Goal: Complete application form

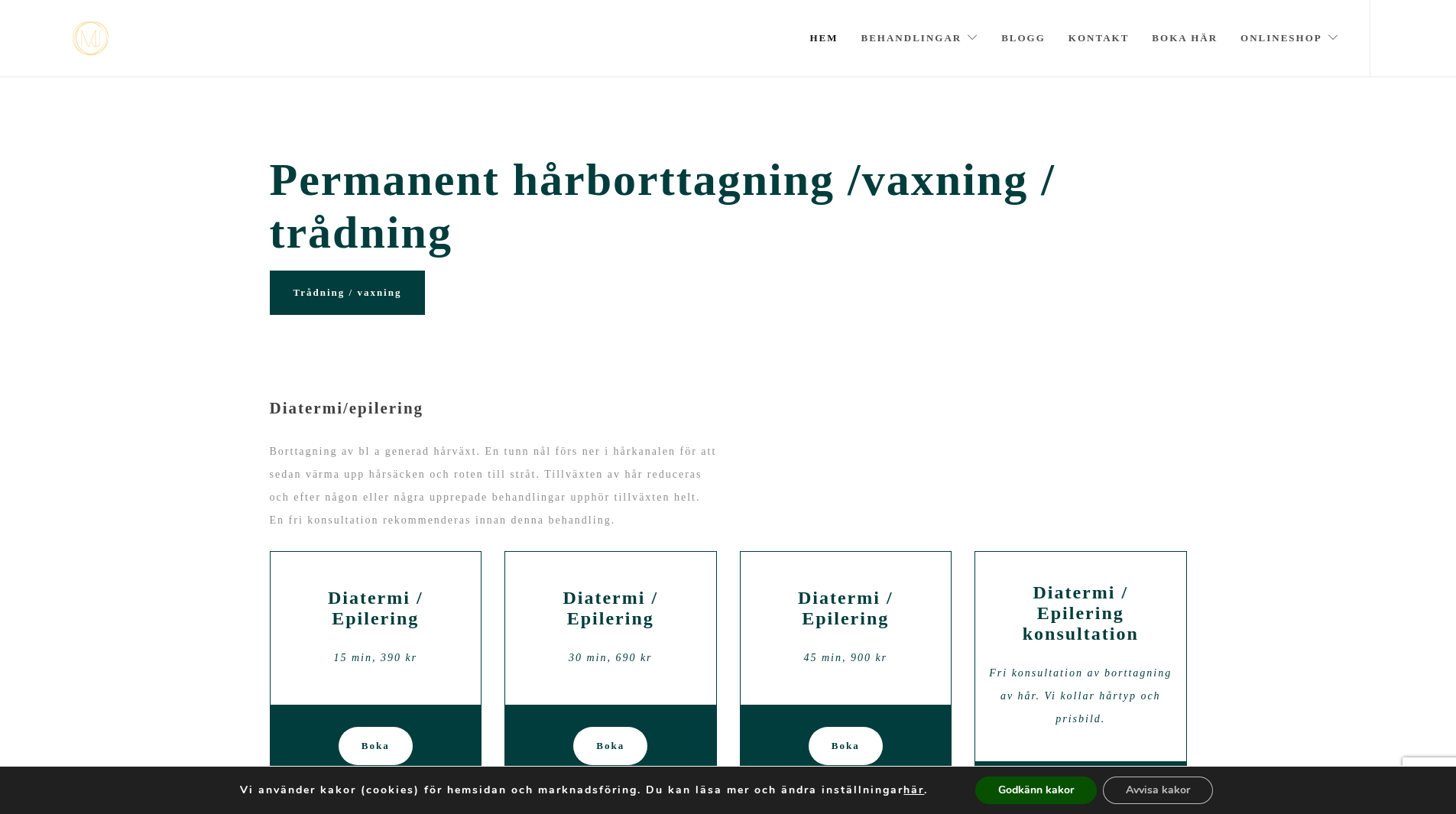
click at [822, 39] on link "Hem" at bounding box center [823, 38] width 28 height 76
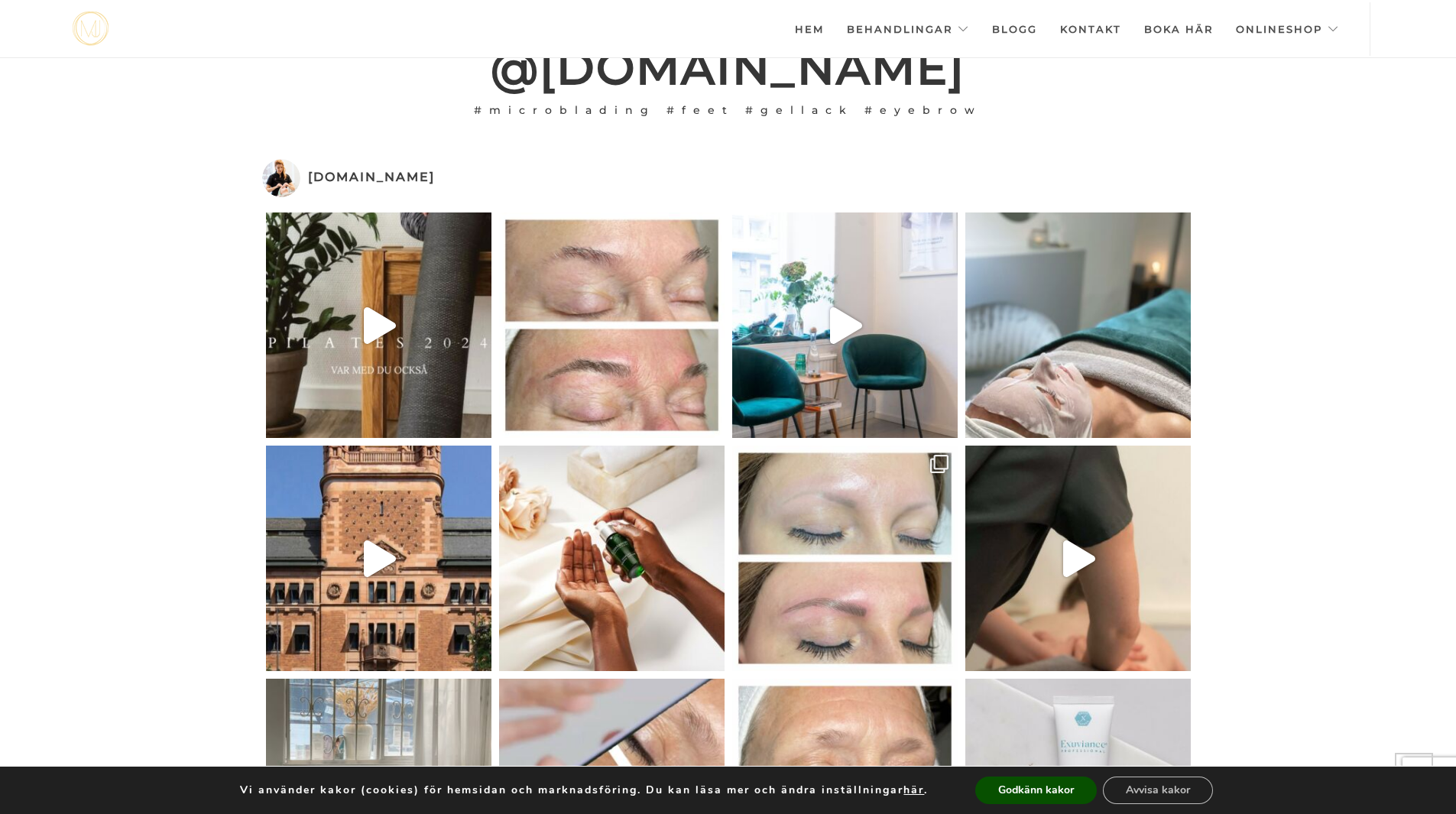
scroll to position [3769, 0]
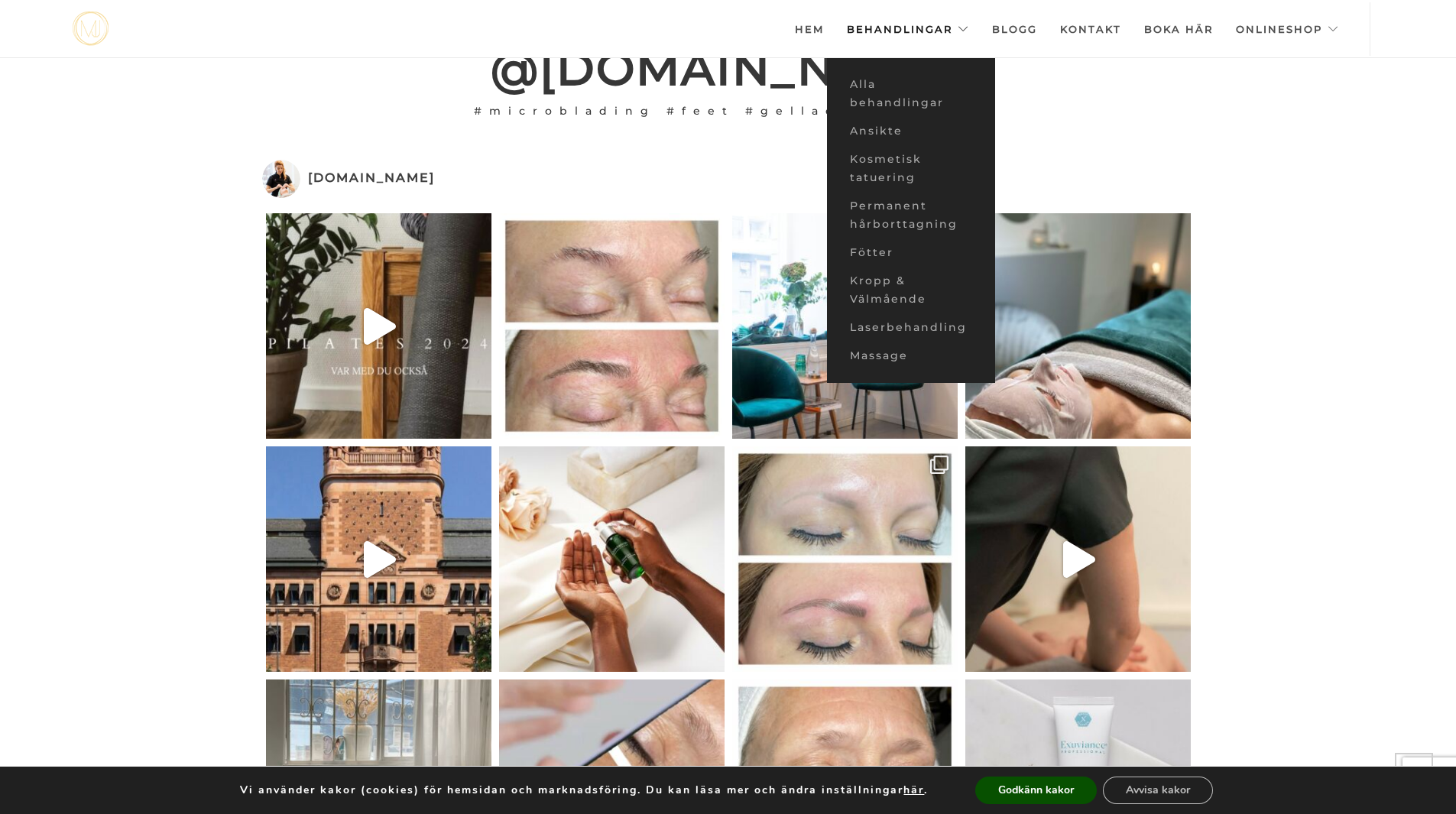
click at [892, 30] on link "Behandlingar" at bounding box center [908, 29] width 122 height 53
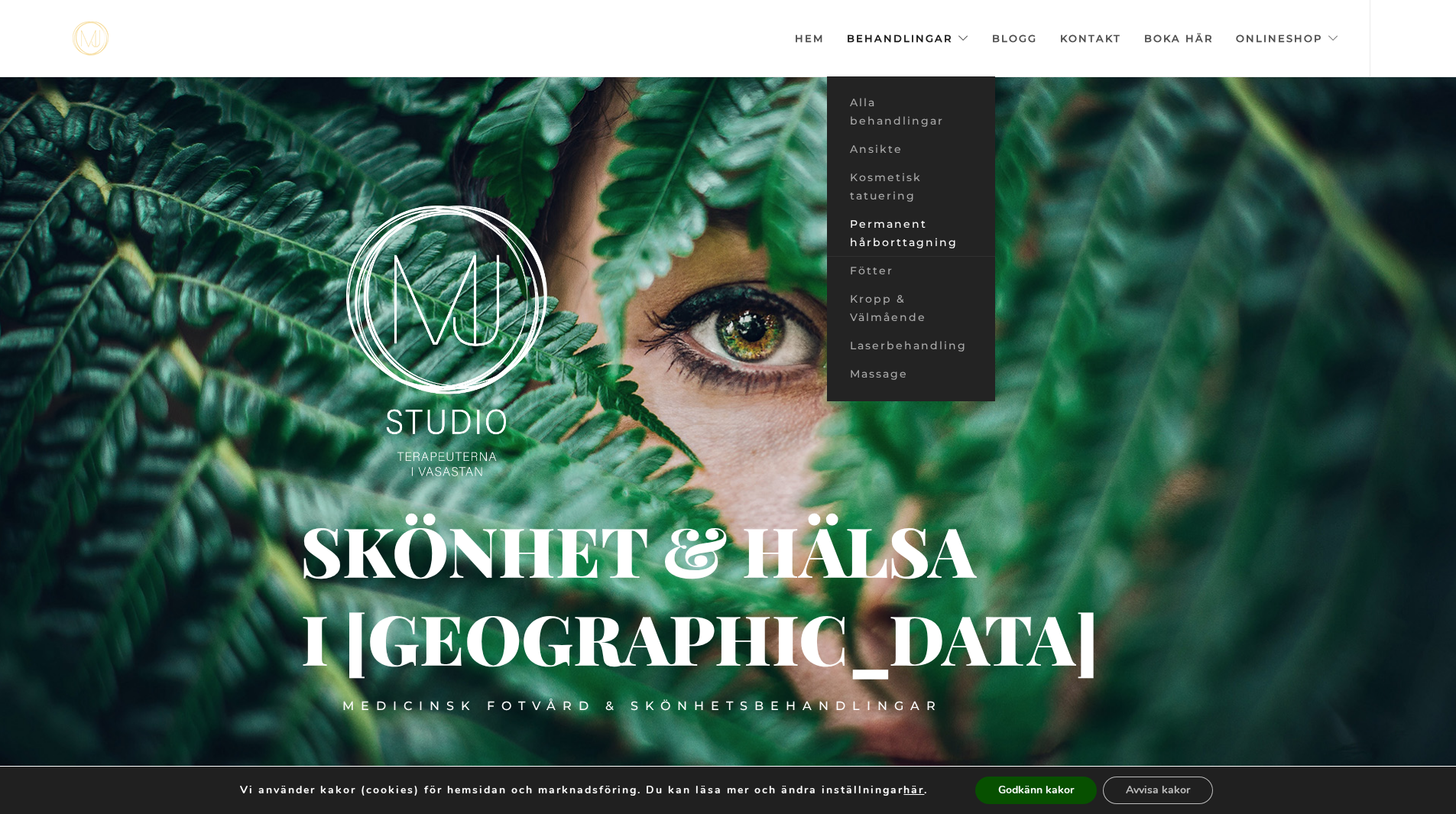
click at [898, 227] on link "Permanent hårborttagning" at bounding box center [910, 233] width 168 height 47
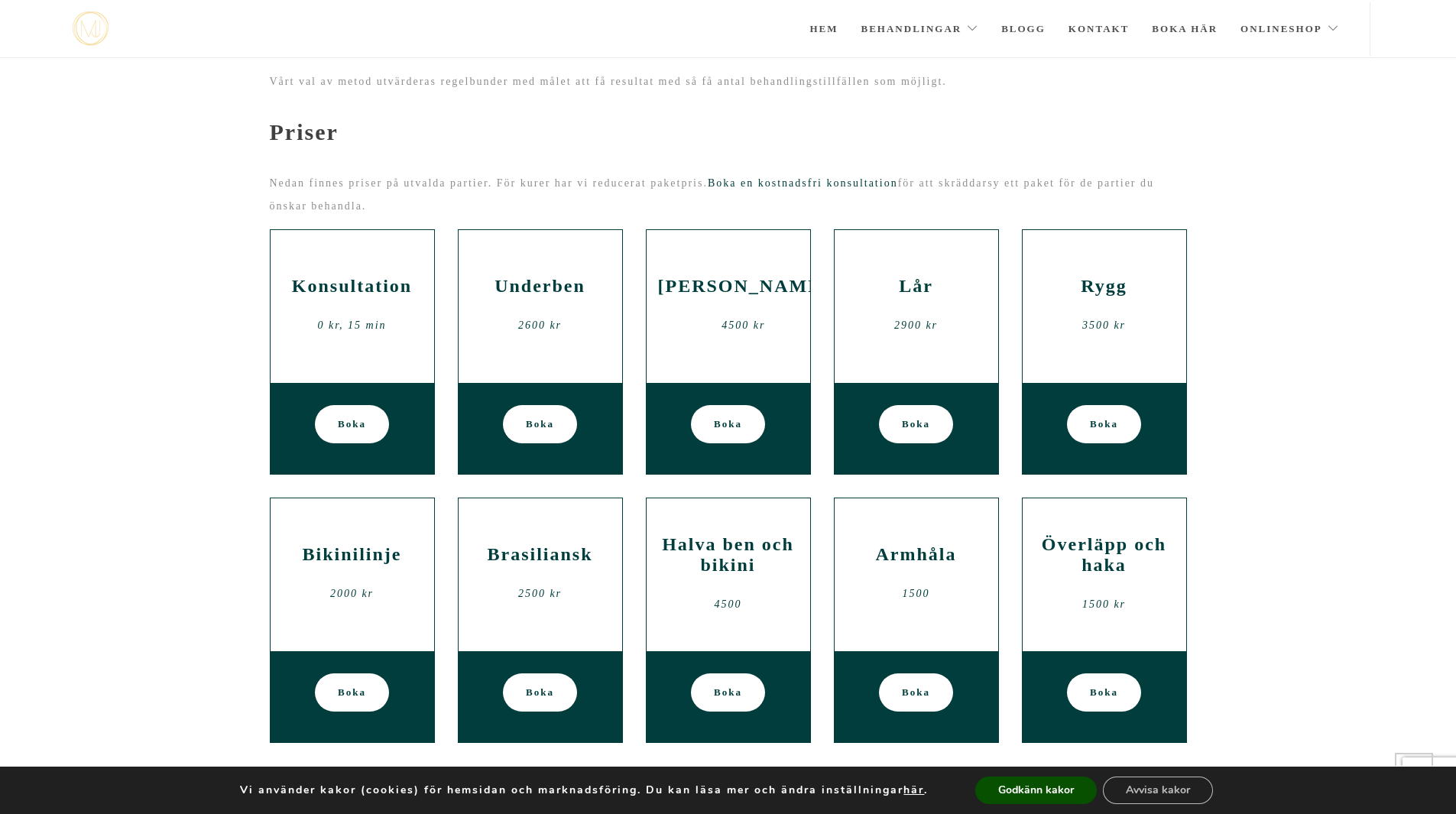
scroll to position [122, 0]
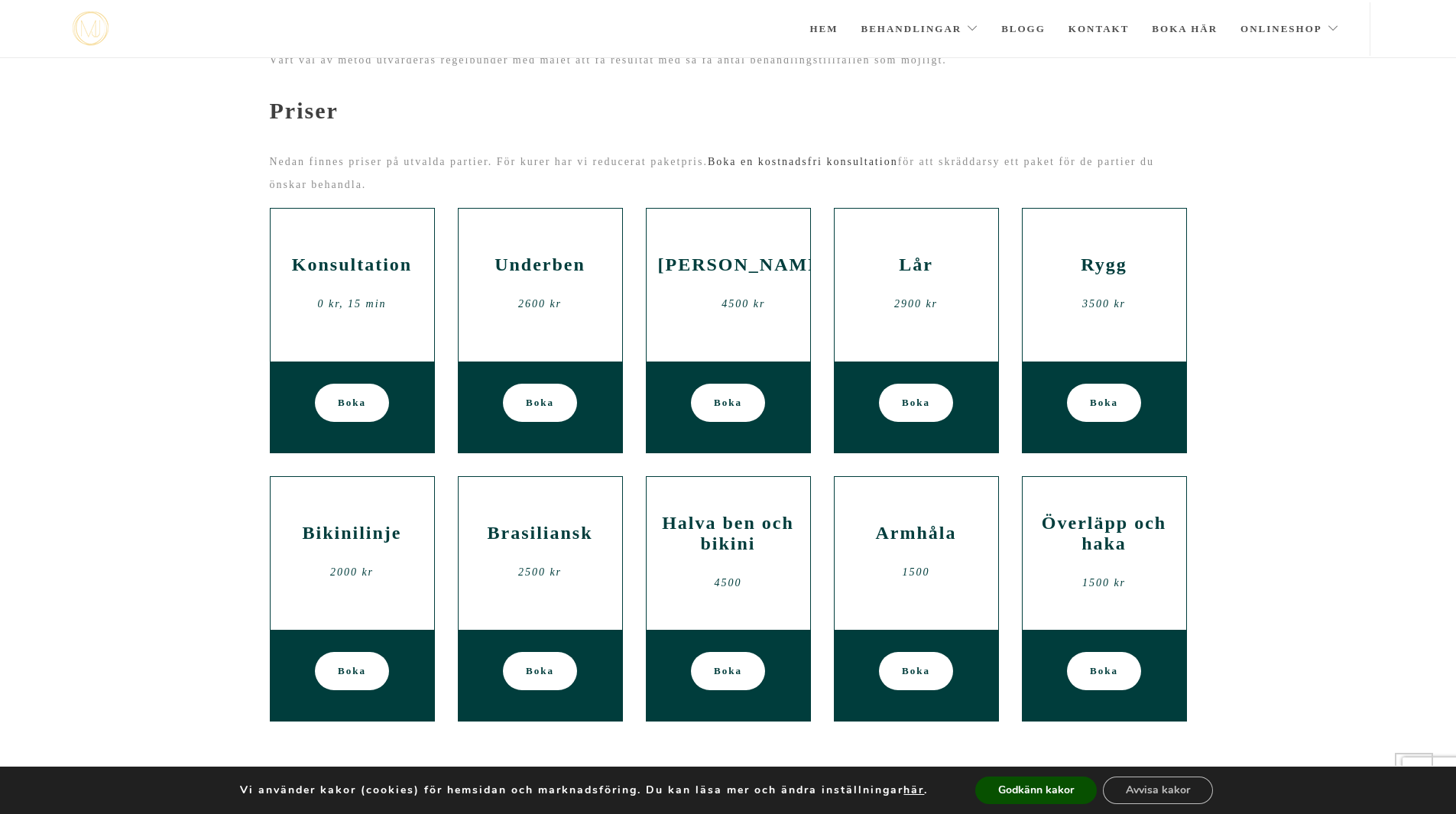
click at [804, 159] on link "Boka en kostnadsfri konsultation" at bounding box center [803, 162] width 191 height 11
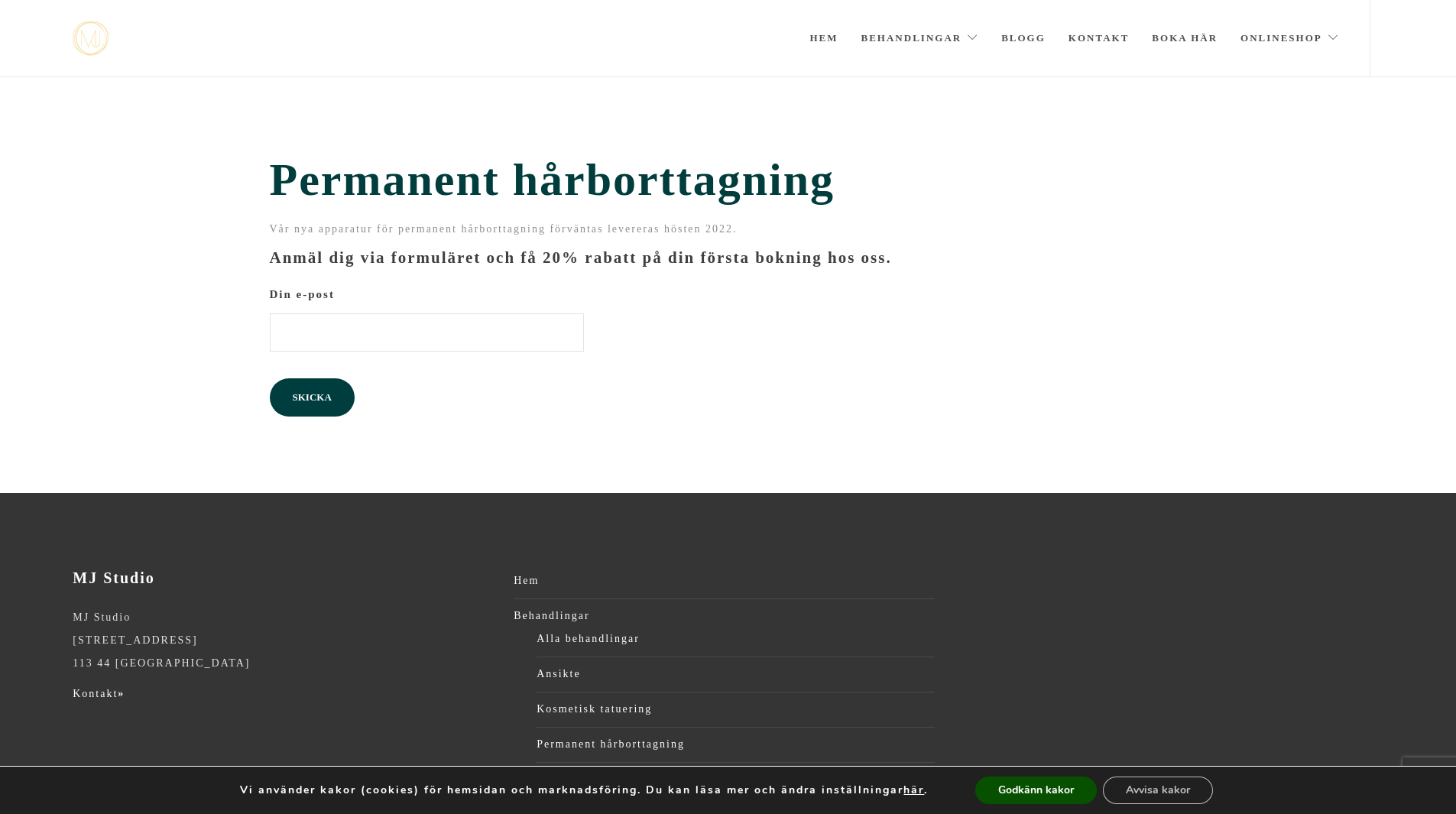
click at [427, 341] on input "Din e-post" at bounding box center [426, 332] width 314 height 39
type input "asa.broome@gmail.com"
click at [314, 402] on input "Skicka" at bounding box center [311, 397] width 85 height 39
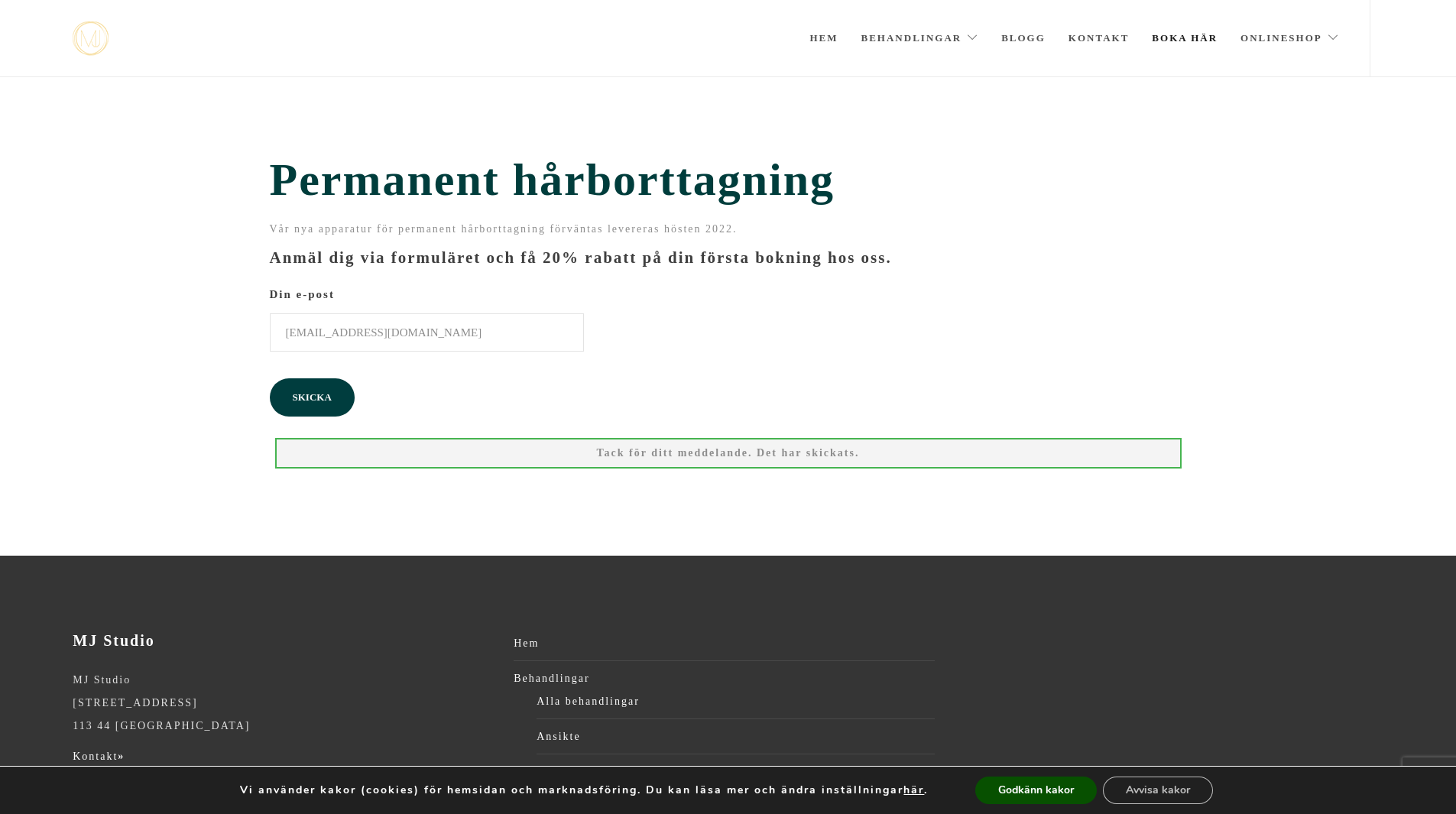
click at [1166, 41] on link "Boka här" at bounding box center [1185, 38] width 66 height 76
